Goal: Task Accomplishment & Management: Complete application form

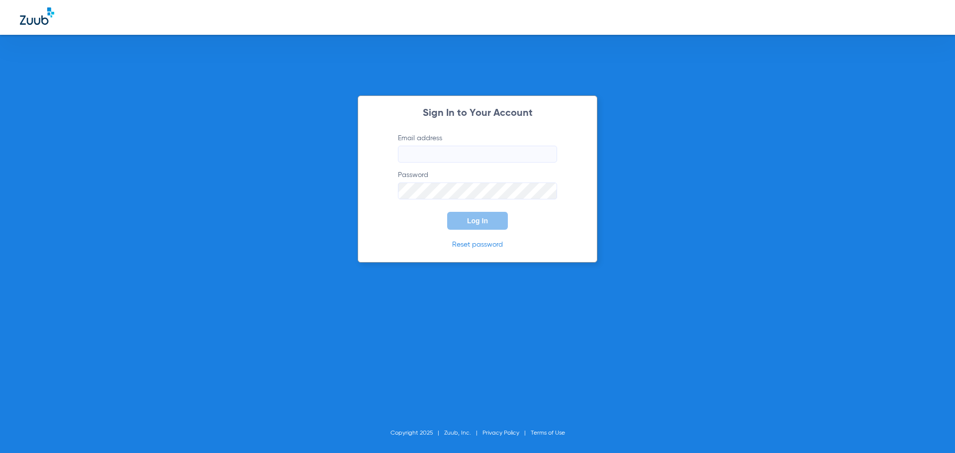
type input "[EMAIL_ADDRESS][DOMAIN_NAME]"
click at [468, 217] on span "Log In" at bounding box center [477, 221] width 21 height 8
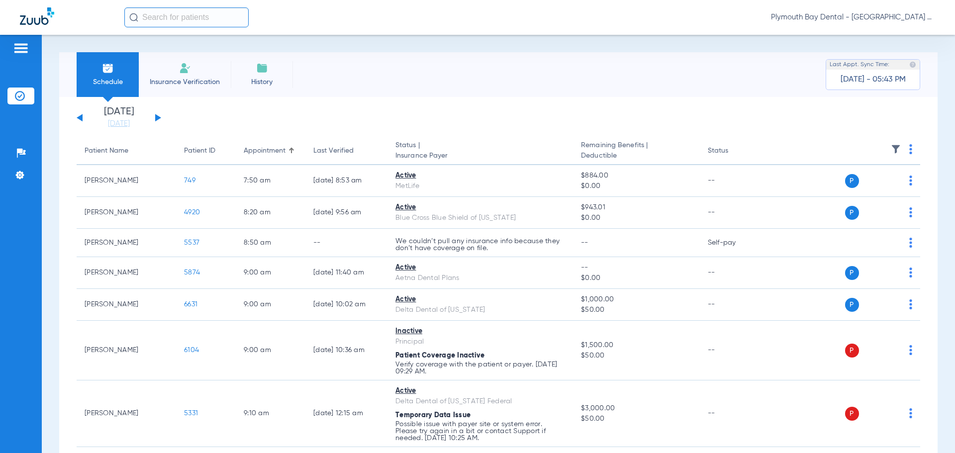
click at [160, 116] on div "[DATE] [DATE] [DATE] [DATE] [DATE] [DATE] [DATE] [DATE] [DATE] [DATE] [DATE] [D…" at bounding box center [119, 118] width 85 height 22
click at [156, 118] on button at bounding box center [158, 117] width 6 height 7
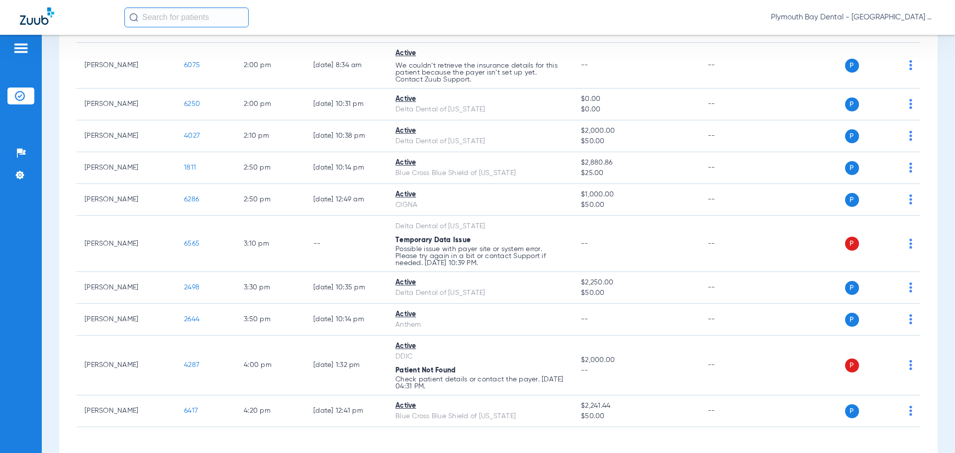
scroll to position [987, 0]
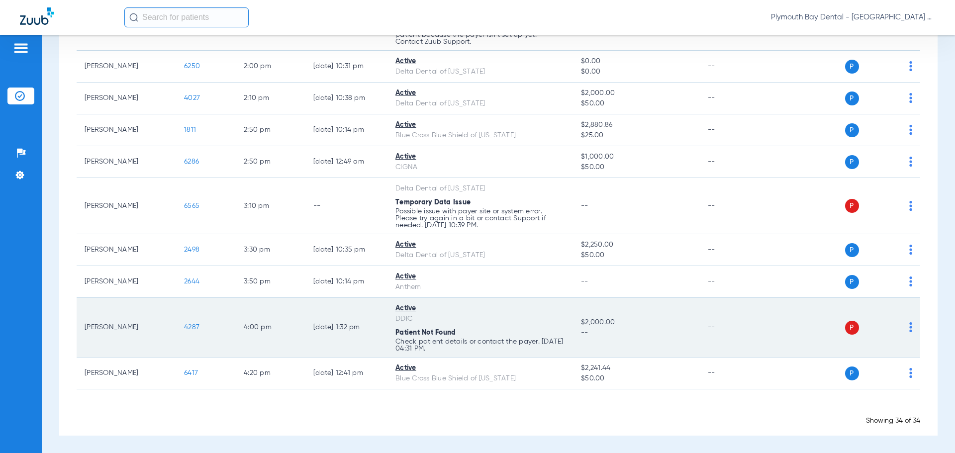
click at [195, 325] on span "4287" at bounding box center [191, 327] width 15 height 7
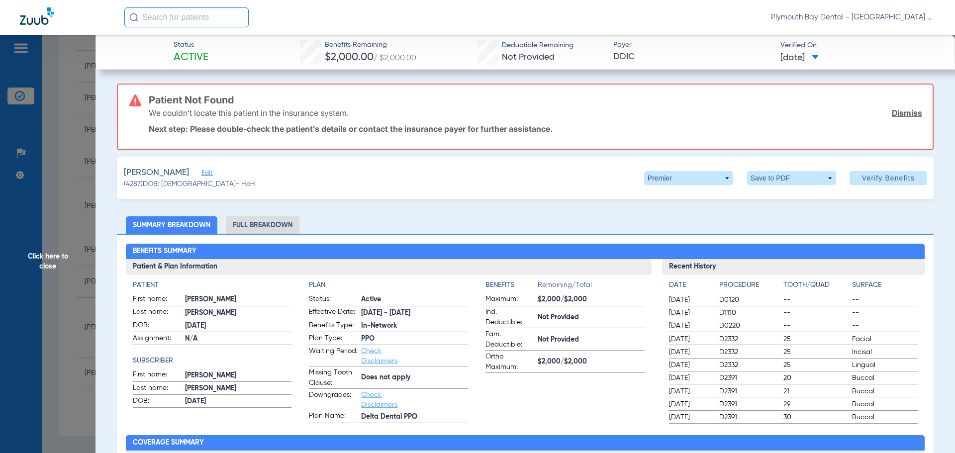
click at [904, 114] on link "Dismiss" at bounding box center [907, 113] width 30 height 10
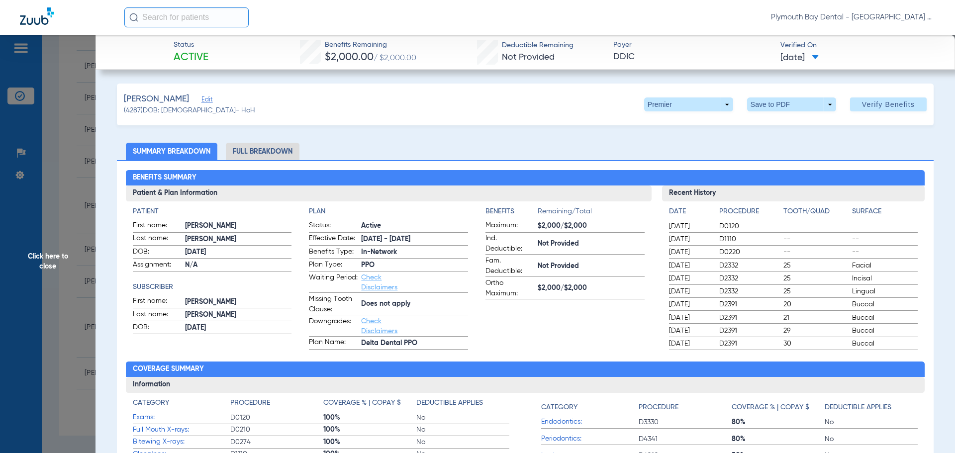
click at [204, 101] on span "Edit" at bounding box center [205, 100] width 9 height 9
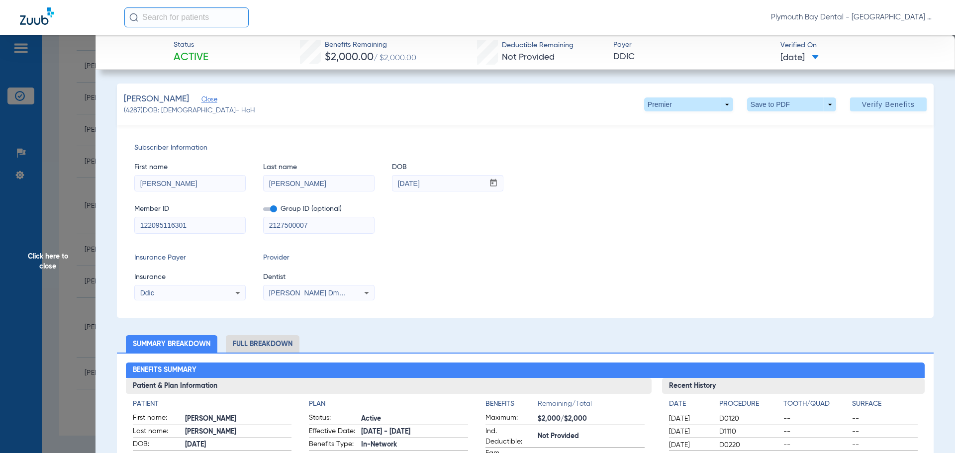
drag, startPoint x: 203, startPoint y: 223, endPoint x: 5, endPoint y: 209, distance: 198.4
click at [77, 426] on app-side-panel-drawer "Click here to close Status Active Benefits Remaining $2,000.00 / $2,000.00 Dedu…" at bounding box center [77, 426] width 0 height 0
type input "912463106"
drag, startPoint x: 314, startPoint y: 227, endPoint x: 1, endPoint y: 204, distance: 313.6
click at [77, 426] on app-side-panel-drawer "Click here to close Status Active Benefits Remaining $2,000.00 / $2,000.00 Dedu…" at bounding box center [77, 426] width 0 height 0
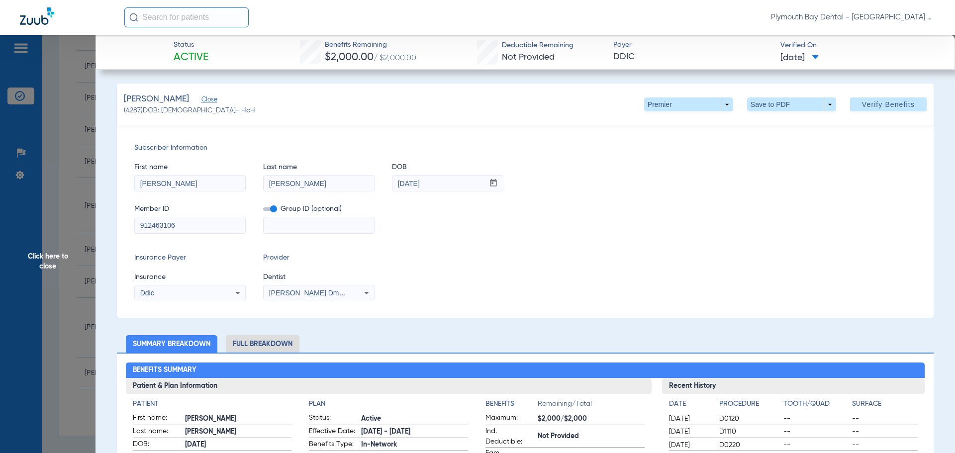
click at [273, 211] on span at bounding box center [270, 208] width 14 height 3
click at [263, 211] on input "checkbox" at bounding box center [263, 211] width 0 height 0
click at [240, 295] on icon at bounding box center [238, 293] width 12 height 12
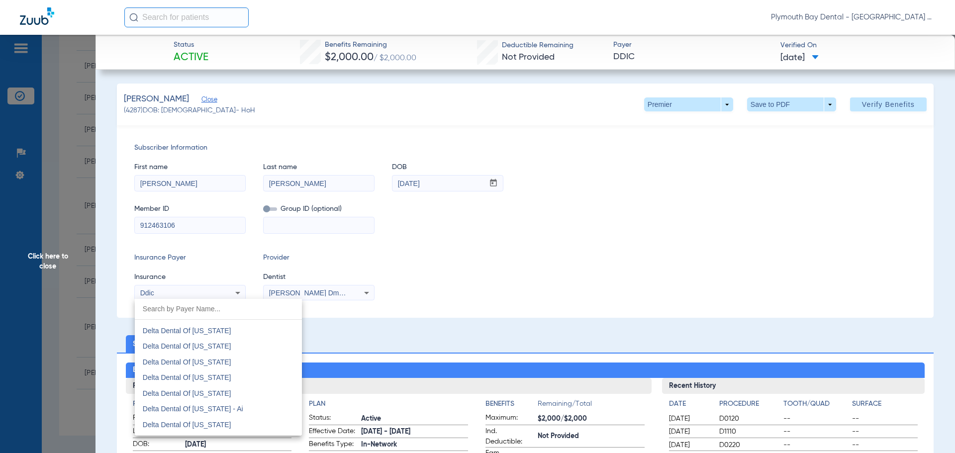
scroll to position [2188, 0]
click at [225, 365] on span "Delta Dental Of [US_STATE]" at bounding box center [187, 364] width 89 height 8
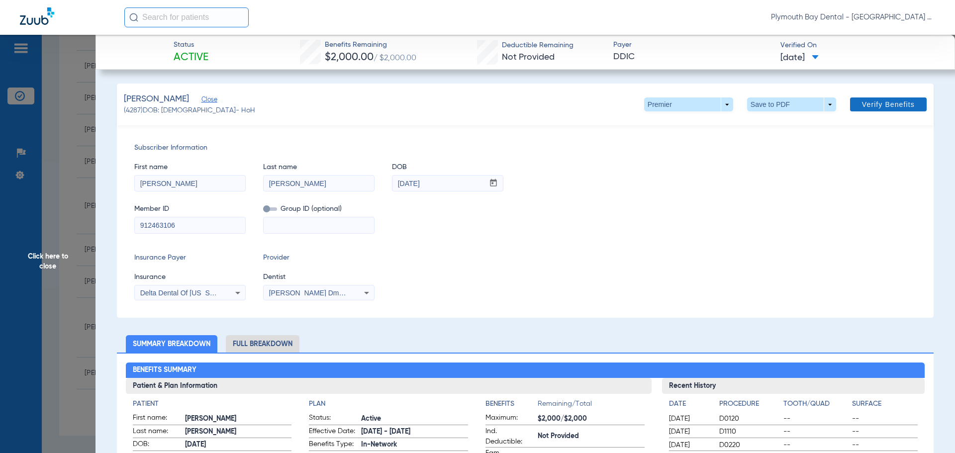
click at [871, 106] on span "Verify Benefits" at bounding box center [888, 104] width 53 height 8
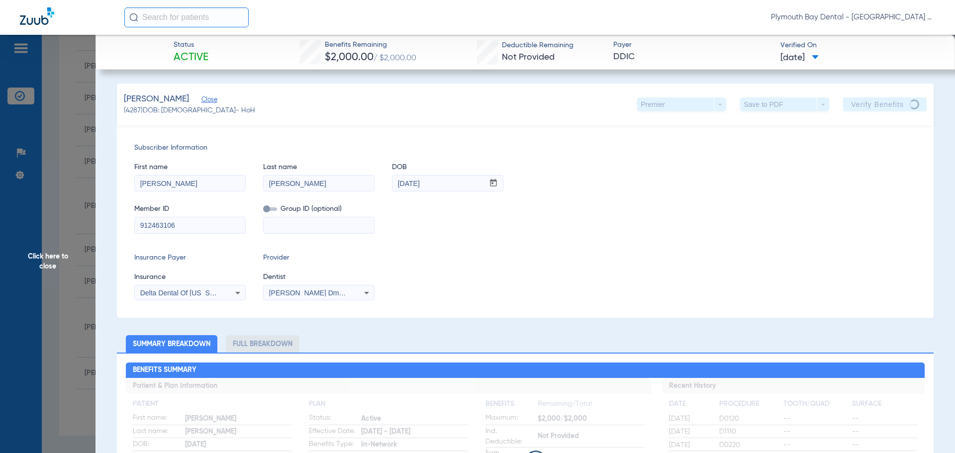
click at [76, 110] on span "Click here to close" at bounding box center [47, 261] width 95 height 453
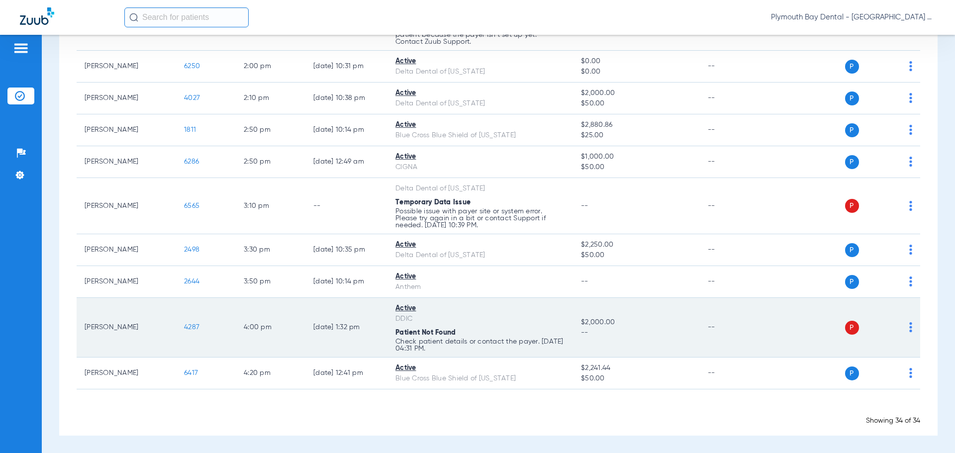
click at [193, 327] on span "4287" at bounding box center [191, 327] width 15 height 7
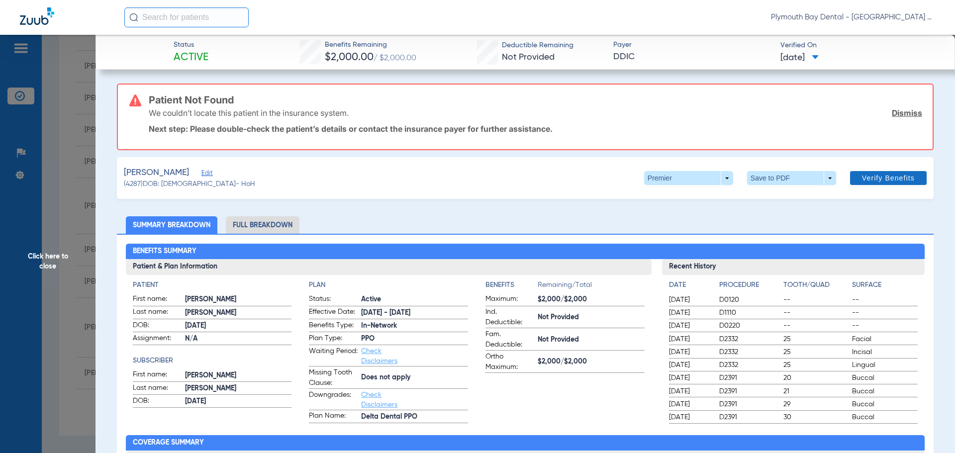
click at [898, 114] on link "Dismiss" at bounding box center [907, 113] width 30 height 10
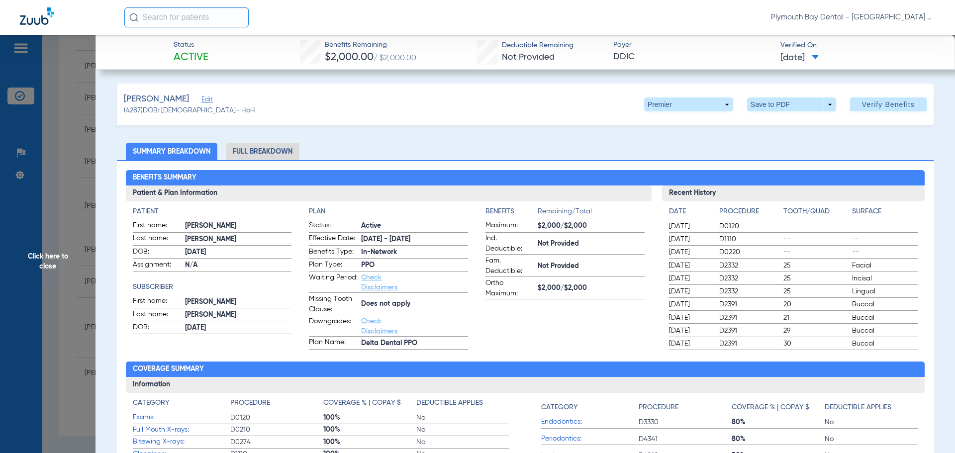
click at [203, 102] on span "Edit" at bounding box center [205, 100] width 9 height 9
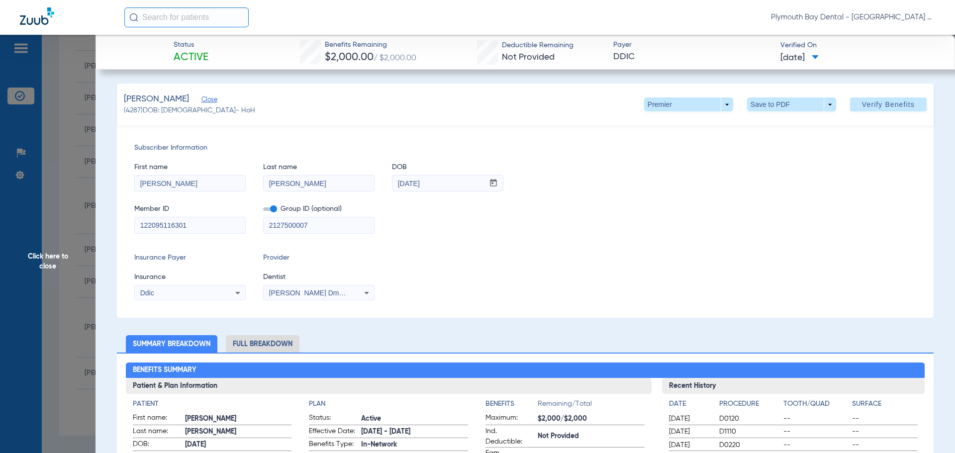
click at [204, 99] on span "Close" at bounding box center [205, 100] width 9 height 9
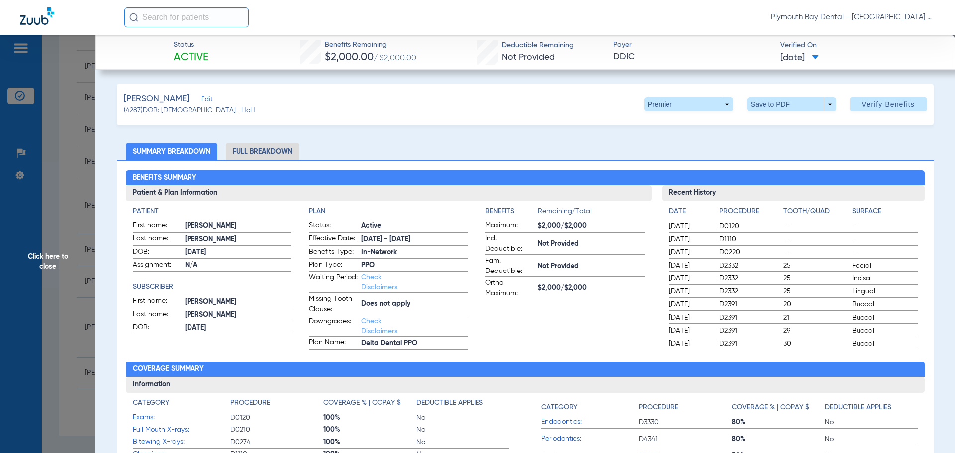
click at [204, 99] on span "Edit" at bounding box center [205, 100] width 9 height 9
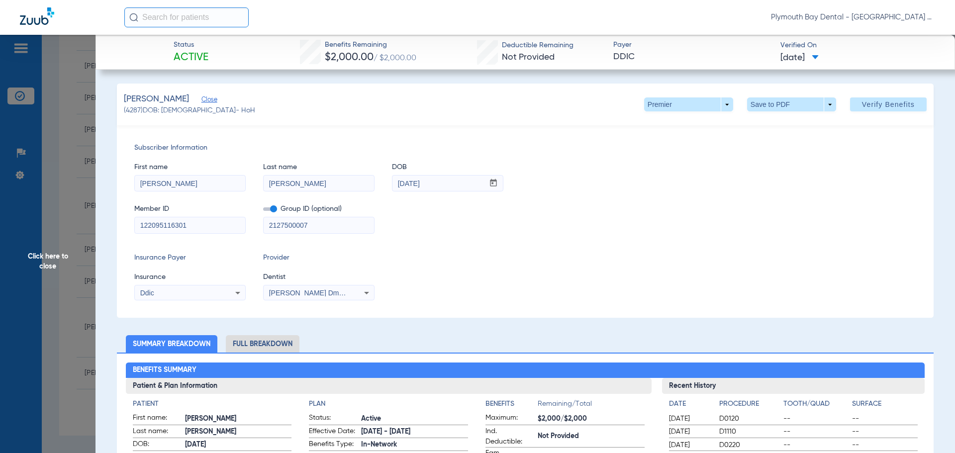
drag, startPoint x: 218, startPoint y: 226, endPoint x: 0, endPoint y: 219, distance: 217.9
click at [77, 426] on app-side-panel-drawer "Click here to close Status Active Benefits Remaining $2,000.00 / $2,000.00 Dedu…" at bounding box center [77, 426] width 0 height 0
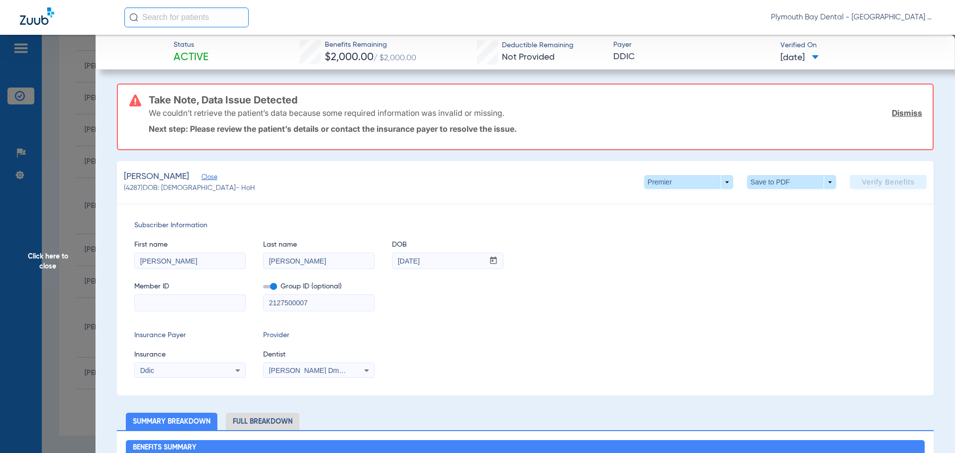
click at [195, 298] on div "Member ID Group ID (optional) 2127500007" at bounding box center [525, 292] width 782 height 38
click at [269, 287] on span at bounding box center [270, 286] width 14 height 3
click at [263, 288] on input "checkbox" at bounding box center [263, 288] width 0 height 0
click at [232, 369] on icon at bounding box center [238, 371] width 12 height 12
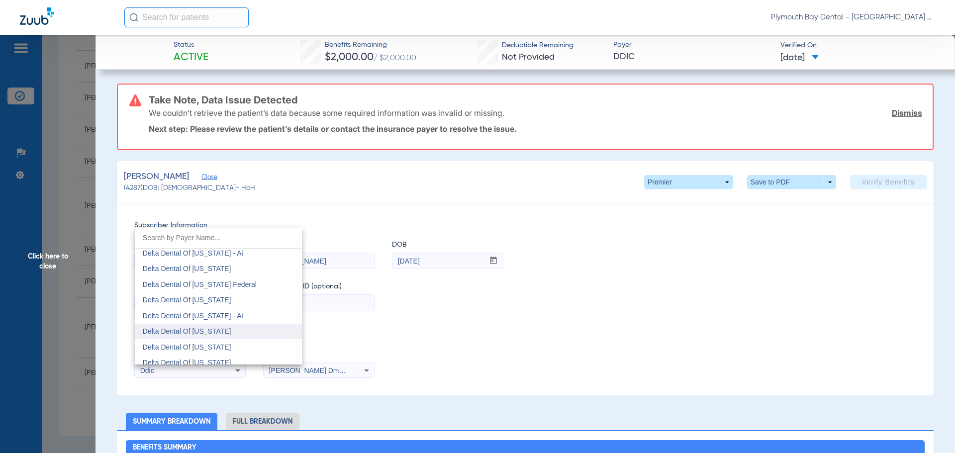
scroll to position [2228, 0]
click at [248, 250] on mat-option "Delta Dental Of [US_STATE]" at bounding box center [218, 253] width 167 height 16
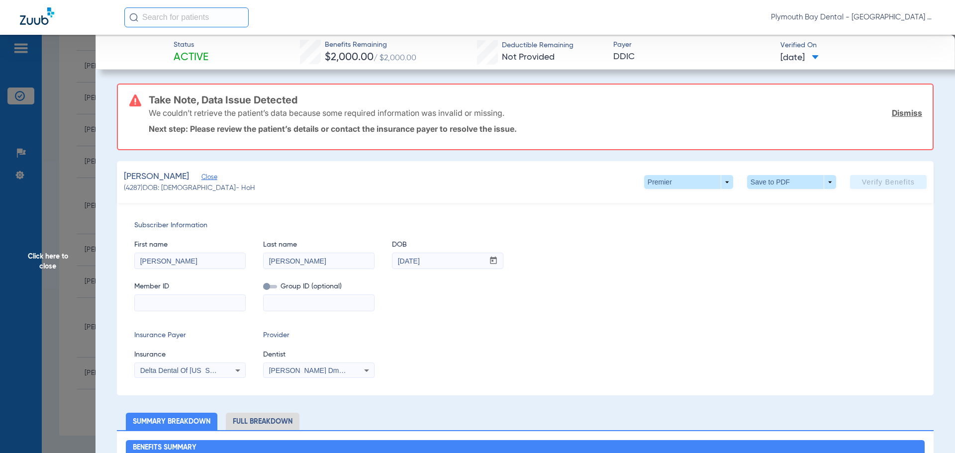
click at [172, 305] on input at bounding box center [190, 303] width 110 height 16
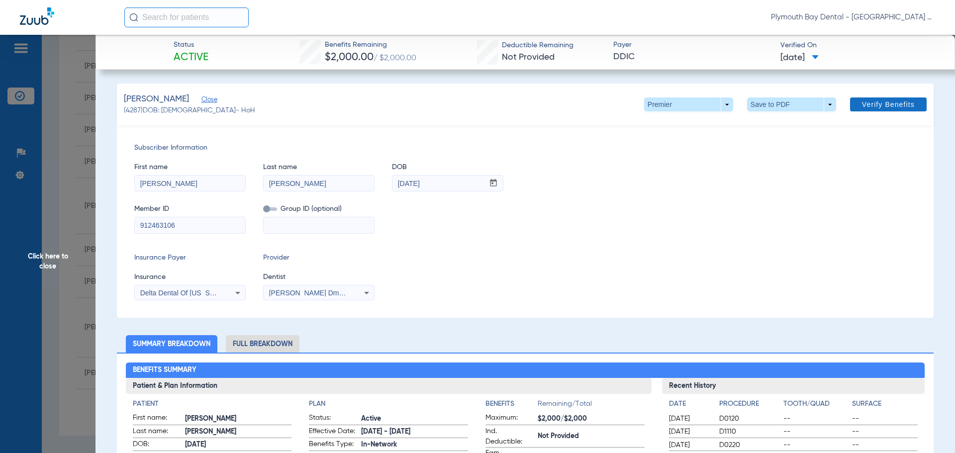
type input "912463106"
click at [875, 106] on span "Verify Benefits" at bounding box center [888, 104] width 53 height 8
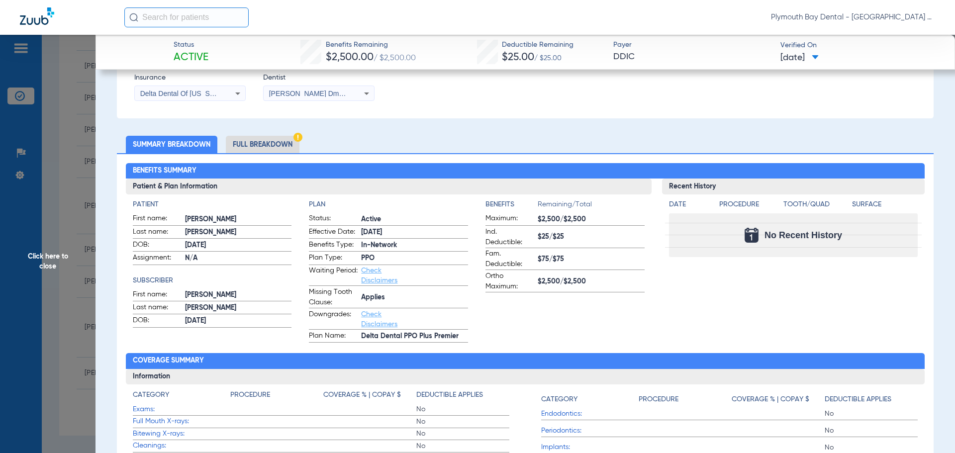
scroll to position [199, 0]
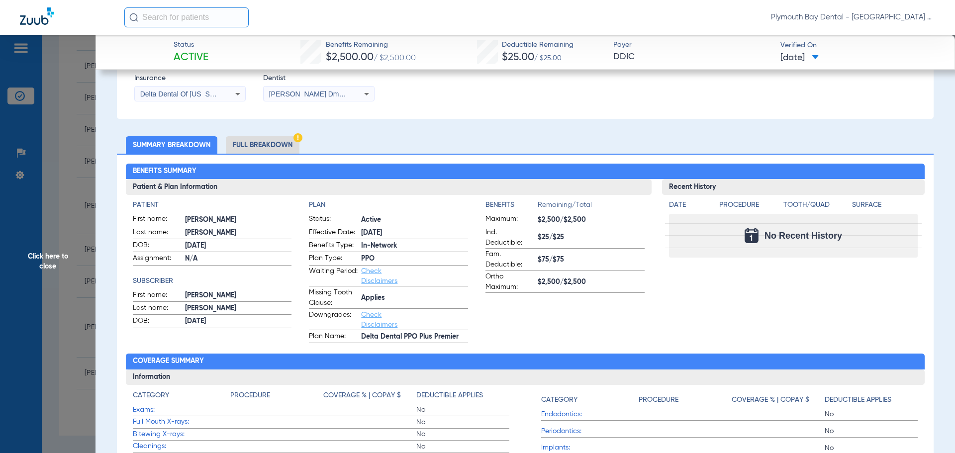
click at [294, 148] on li "Full Breakdown" at bounding box center [263, 144] width 74 height 17
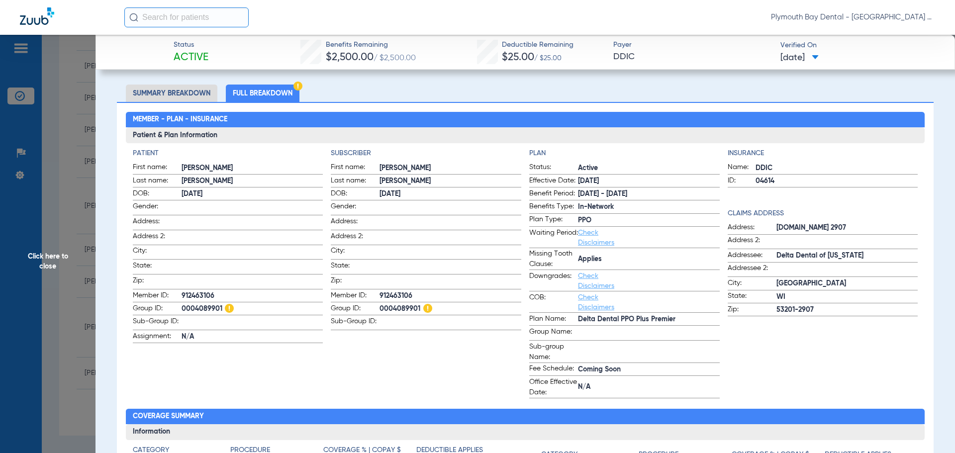
scroll to position [249, 0]
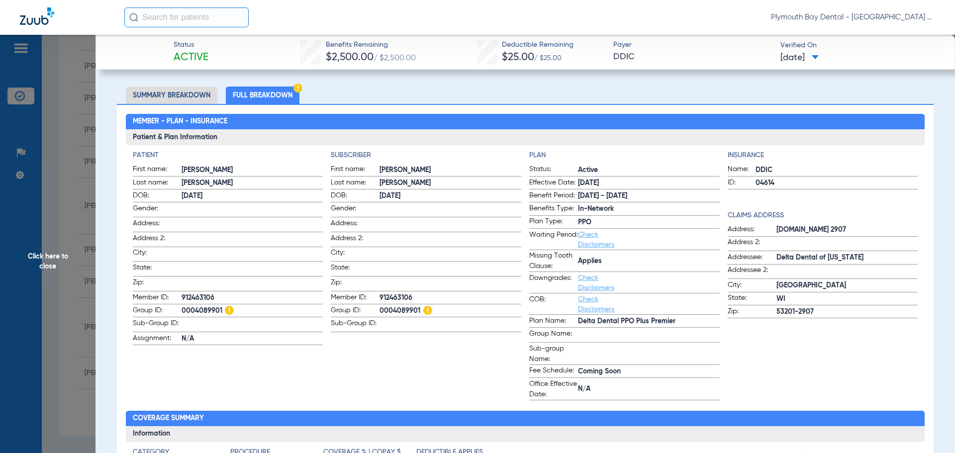
click at [196, 94] on li "Summary Breakdown" at bounding box center [171, 95] width 91 height 17
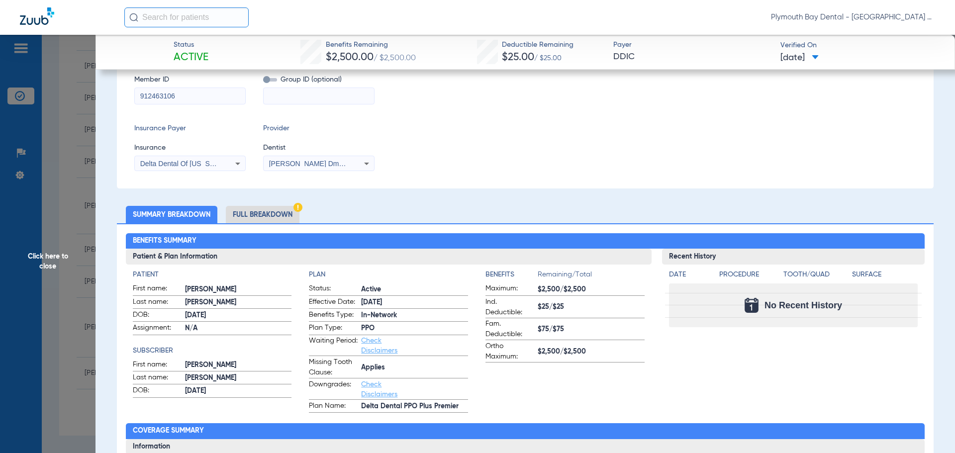
scroll to position [149, 0]
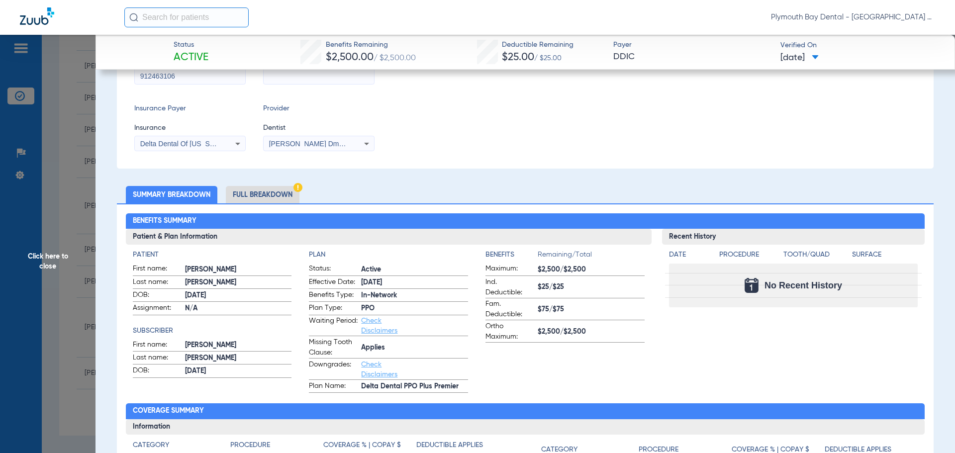
click at [271, 197] on li "Full Breakdown" at bounding box center [263, 194] width 74 height 17
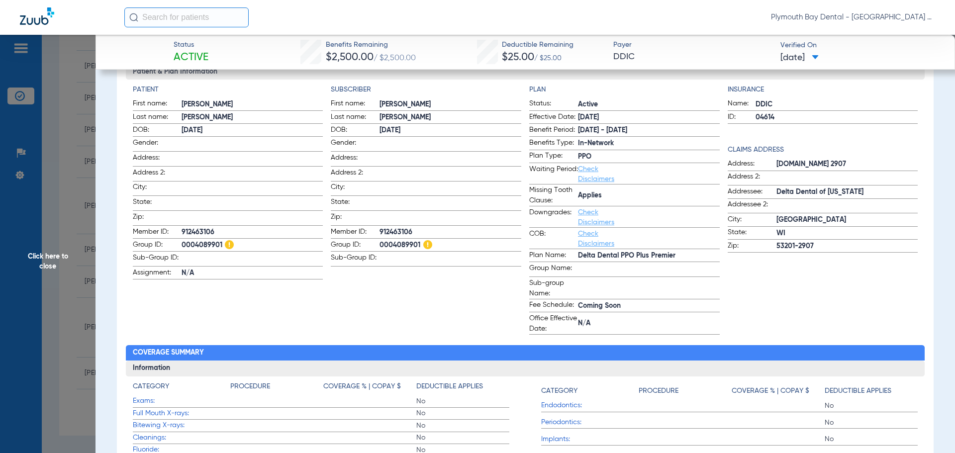
scroll to position [298, 0]
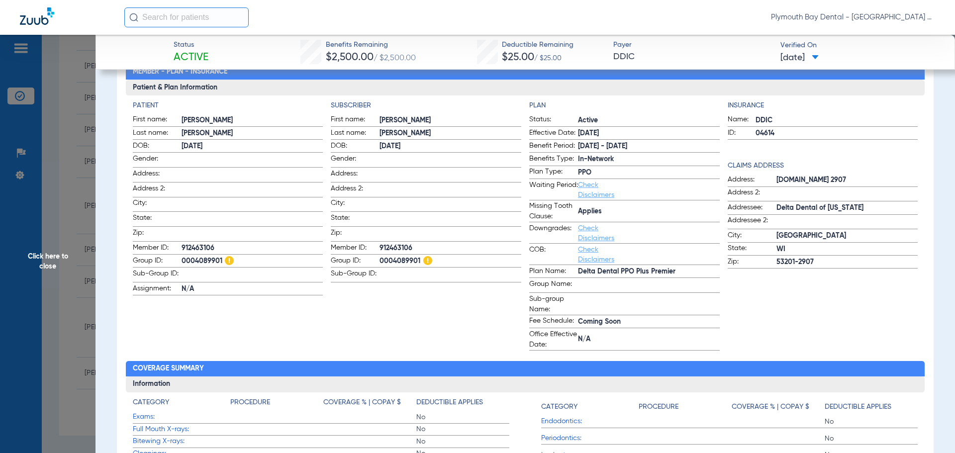
click at [60, 79] on span "Click here to close" at bounding box center [47, 261] width 95 height 453
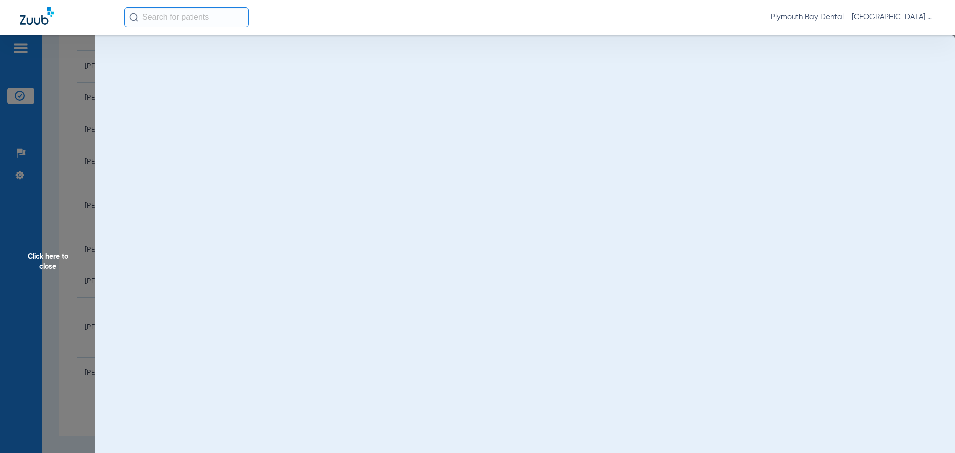
scroll to position [0, 0]
